Goal: Navigation & Orientation: Go to known website

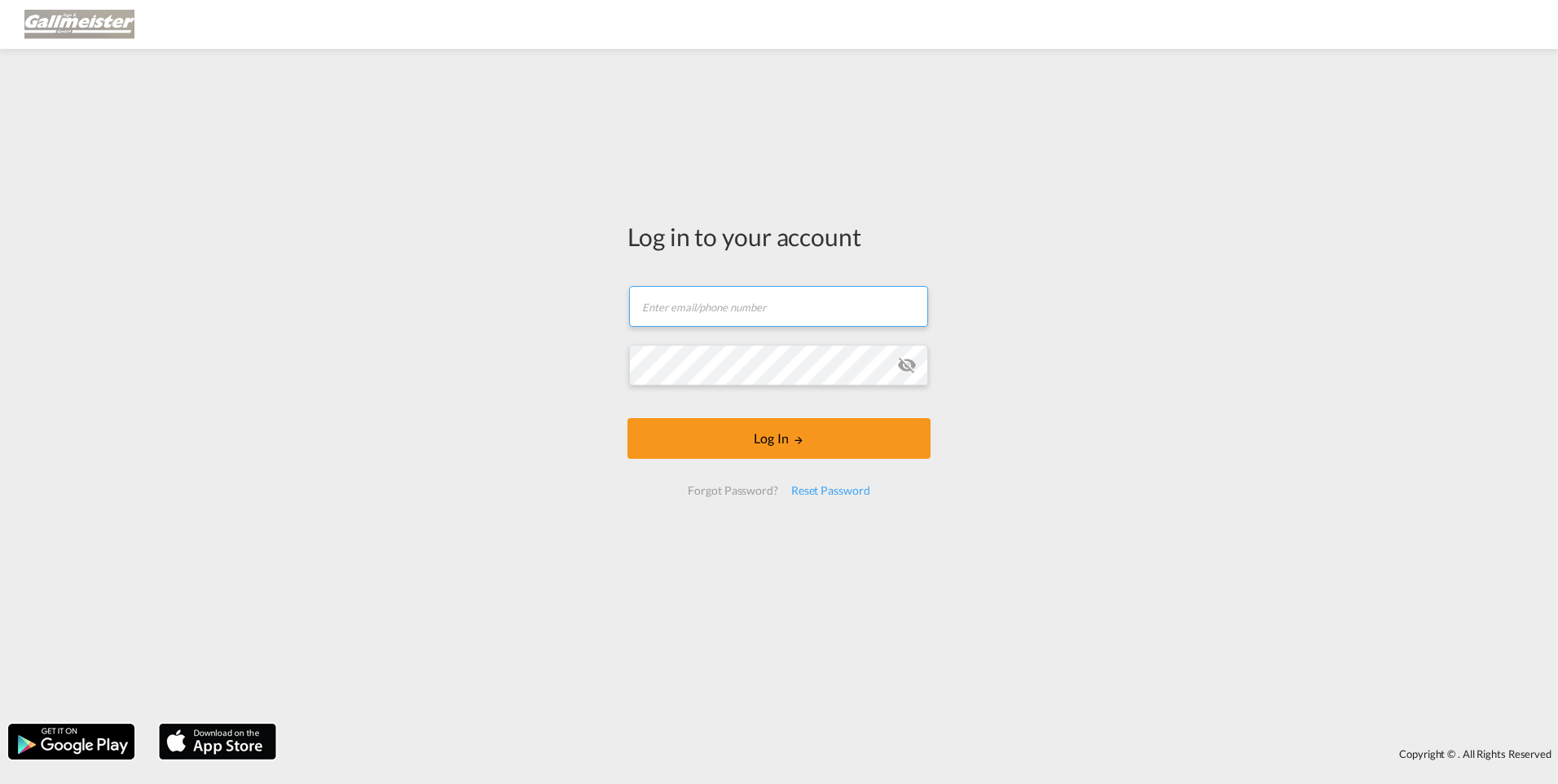
type input "[PERSON_NAME][EMAIL_ADDRESS][PERSON_NAME][PERSON_NAME][DOMAIN_NAME]"
click at [520, 363] on div "Log in to your account [PERSON_NAME][EMAIL_ADDRESS][PERSON_NAME][PERSON_NAME][D…" at bounding box center [779, 387] width 1558 height 659
